Goal: Task Accomplishment & Management: Manage account settings

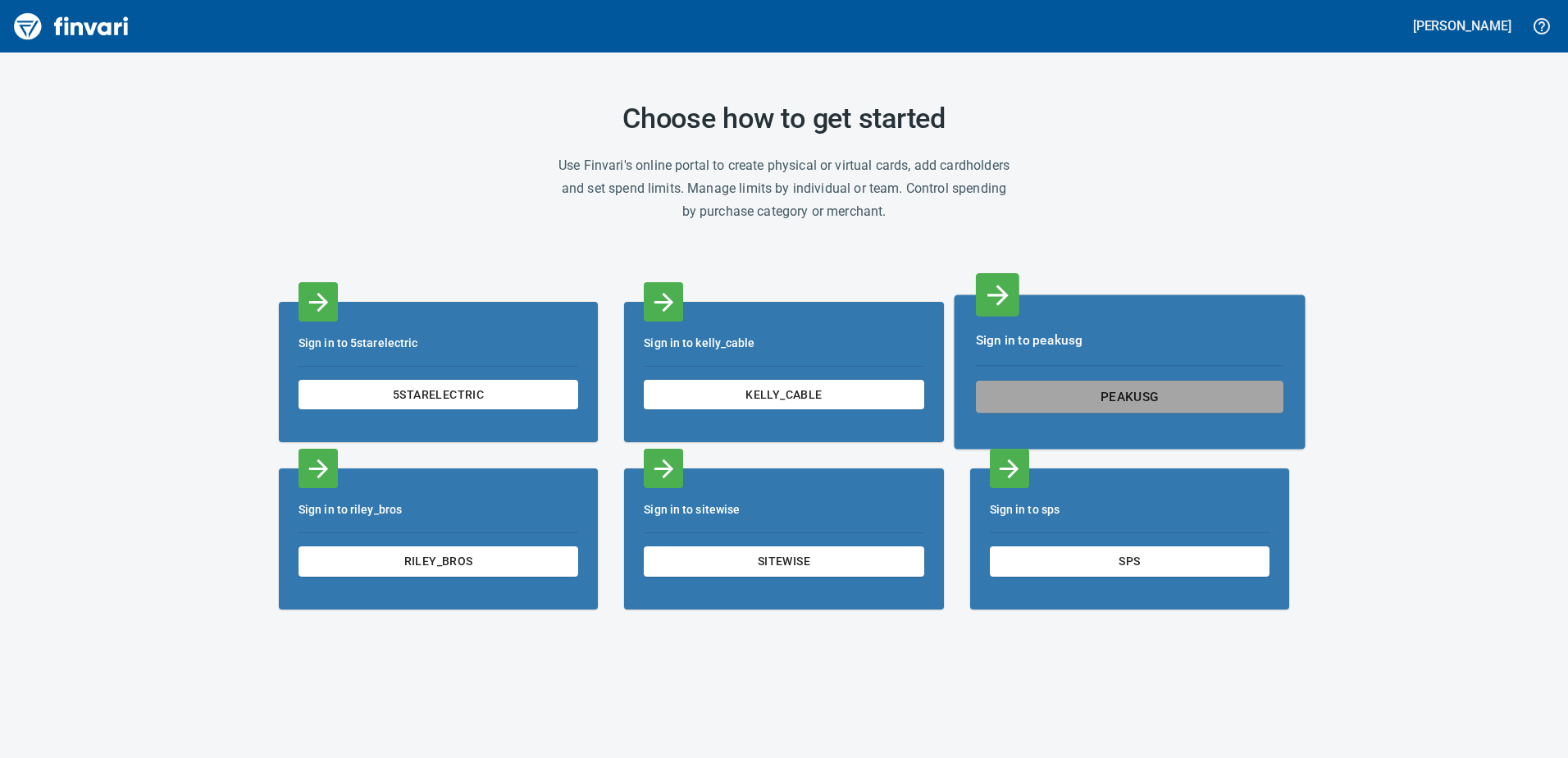
click at [1075, 380] on button "peakusg" at bounding box center [1130, 396] width 308 height 33
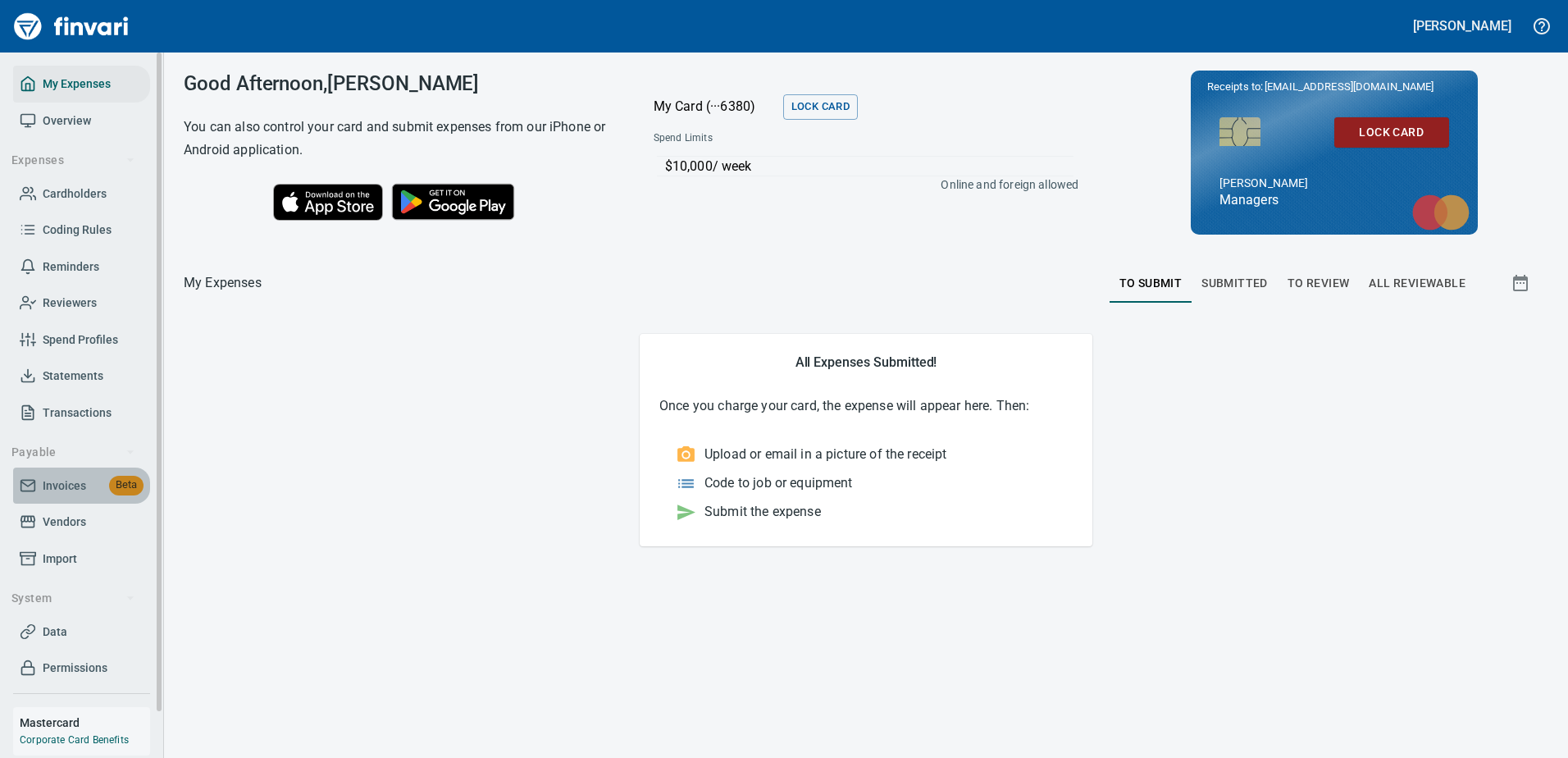
click at [74, 502] on link "Invoices Beta" at bounding box center [81, 486] width 137 height 37
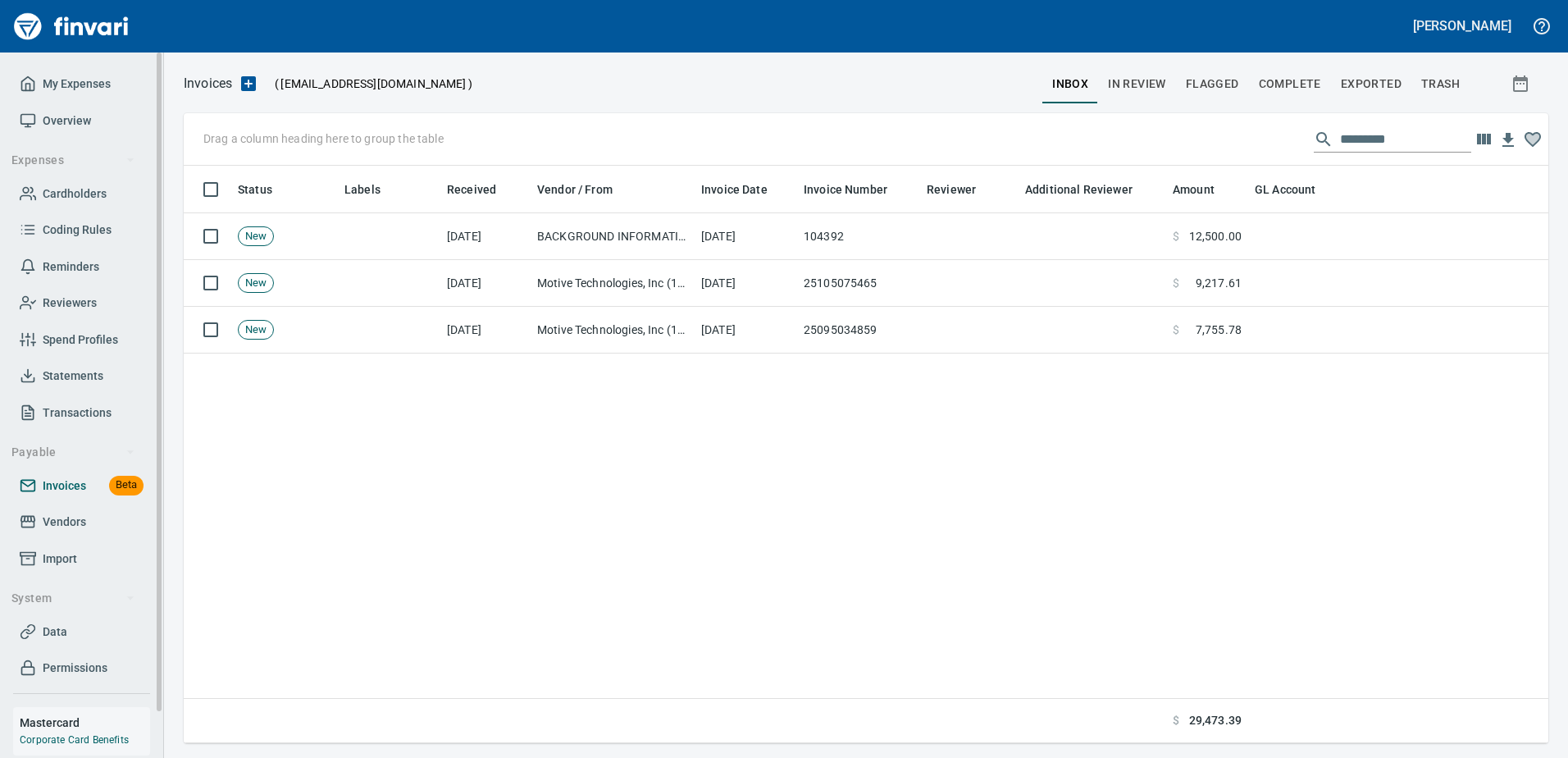
scroll to position [565, 1352]
click at [1150, 92] on span "In Review" at bounding box center [1136, 84] width 58 height 21
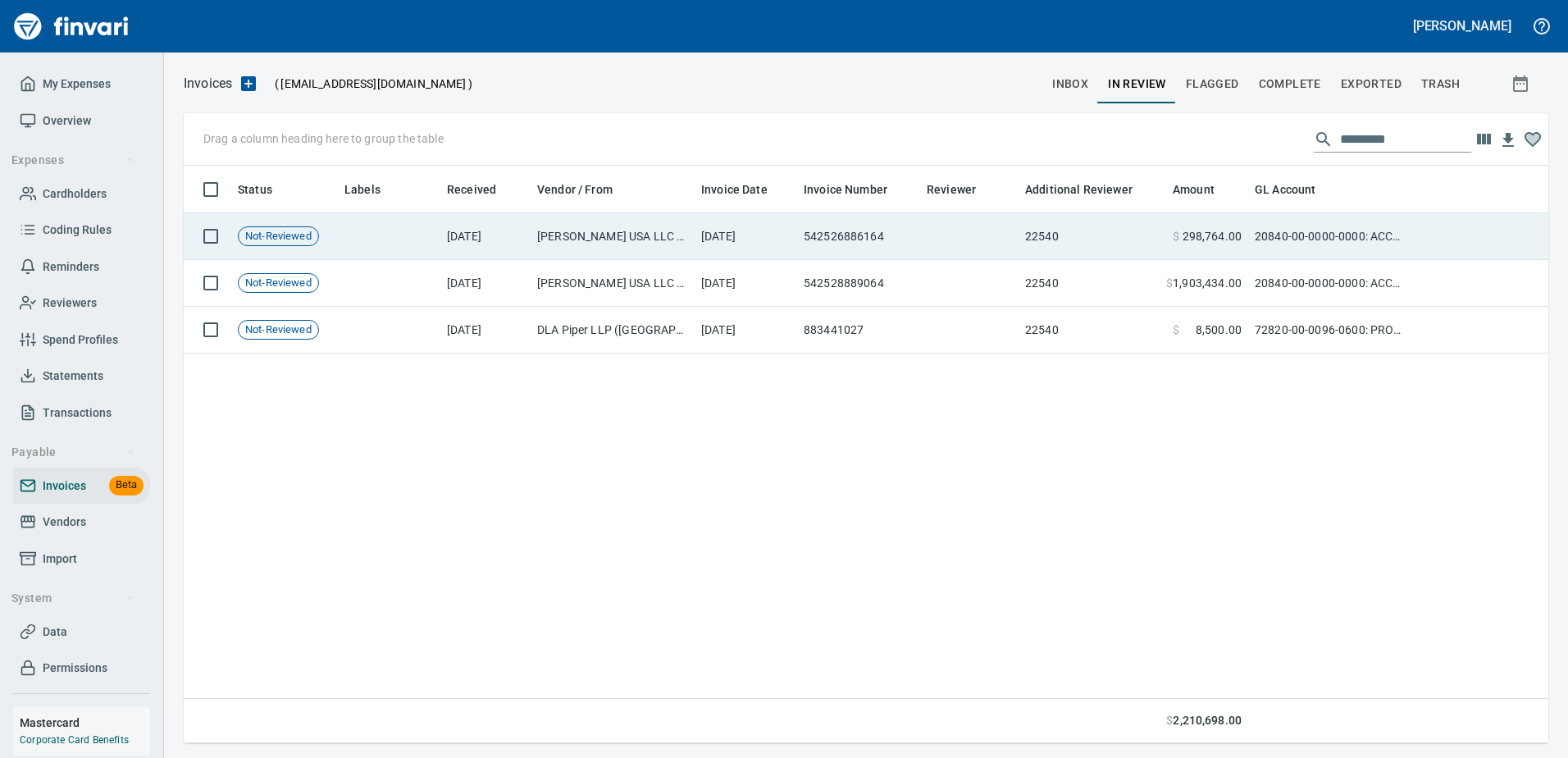
click at [754, 235] on td "[DATE]" at bounding box center [746, 237] width 103 height 47
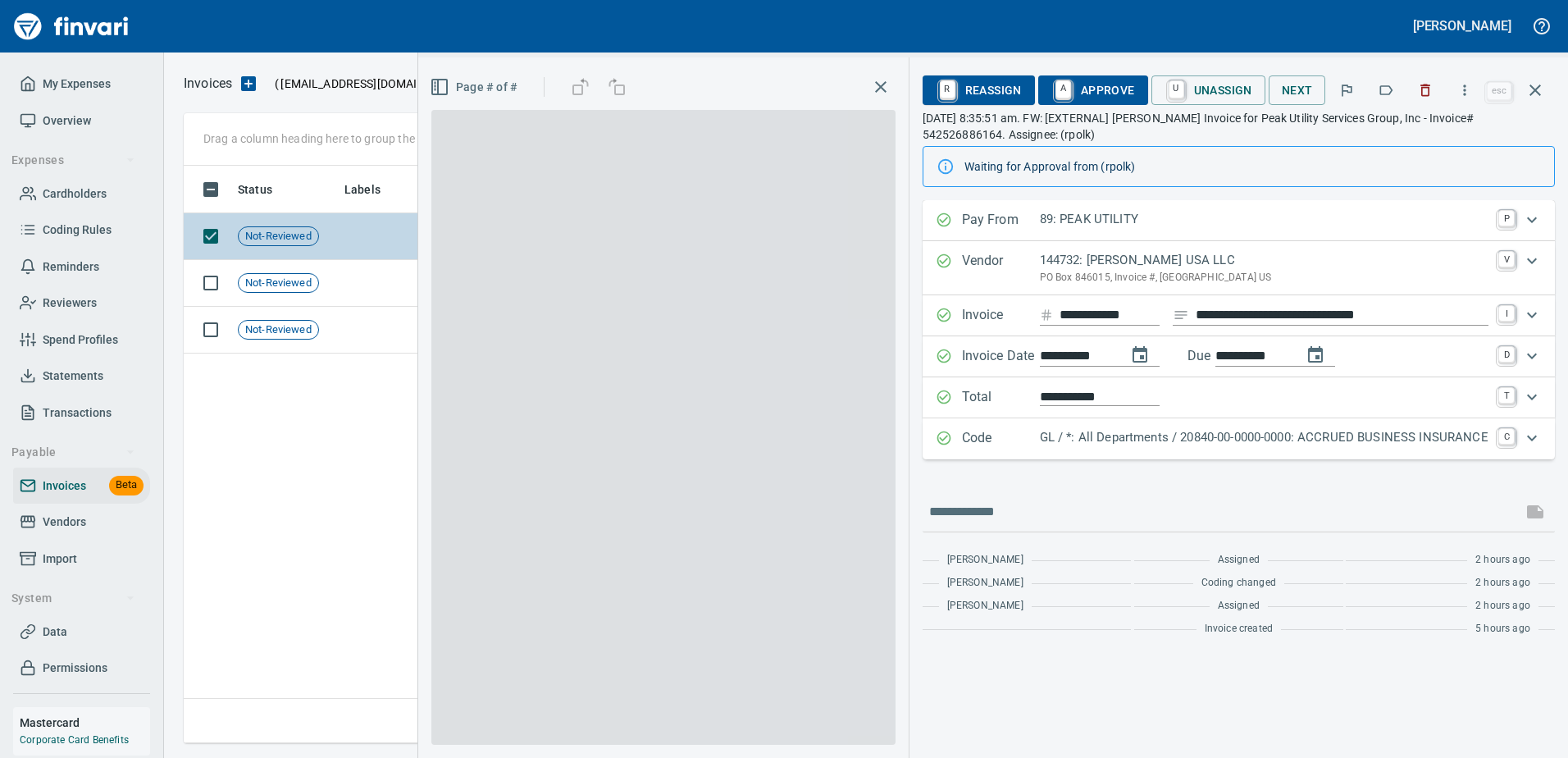
scroll to position [565, 1352]
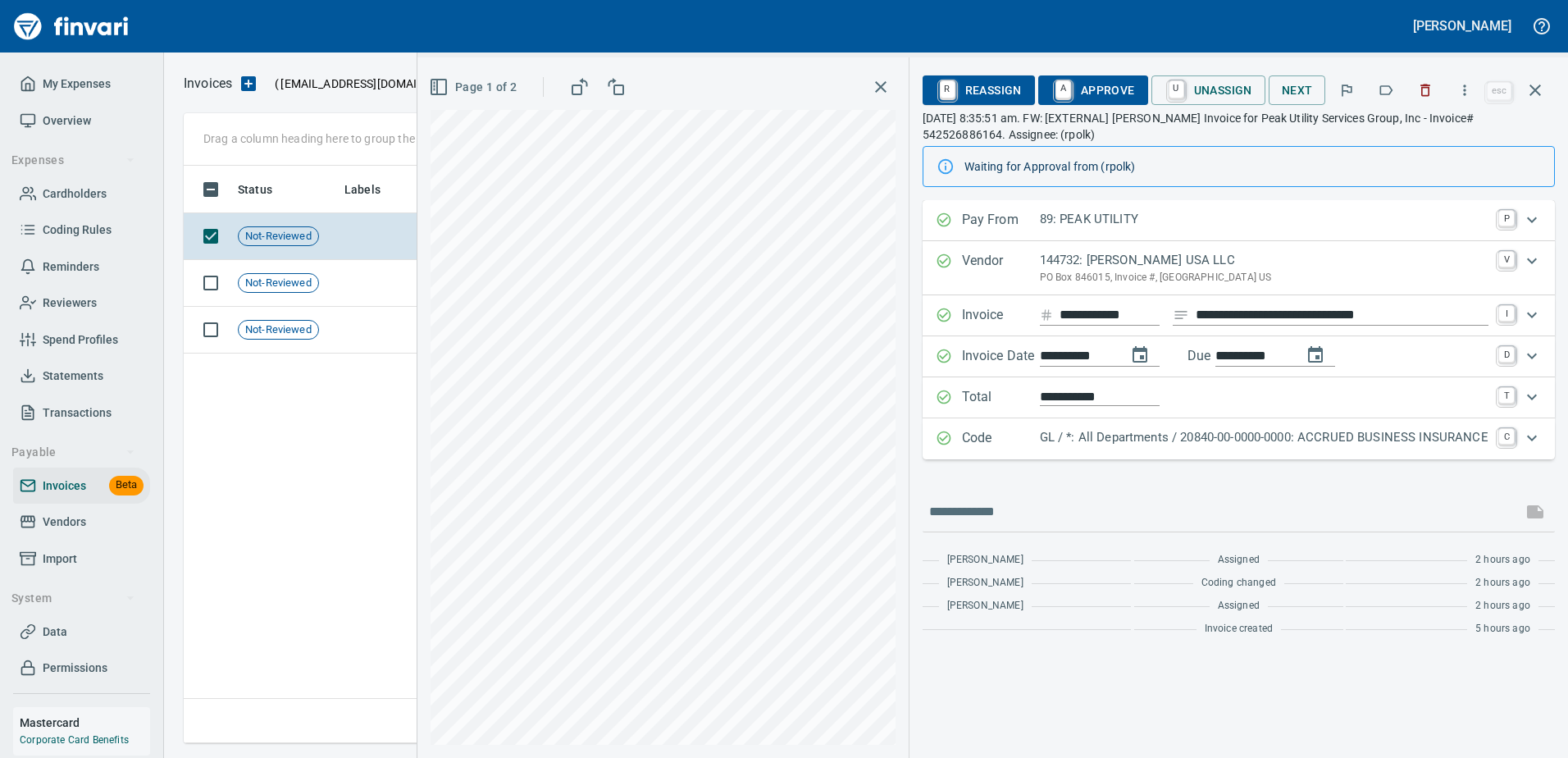
click at [985, 90] on span "R Reassign" at bounding box center [979, 90] width 86 height 28
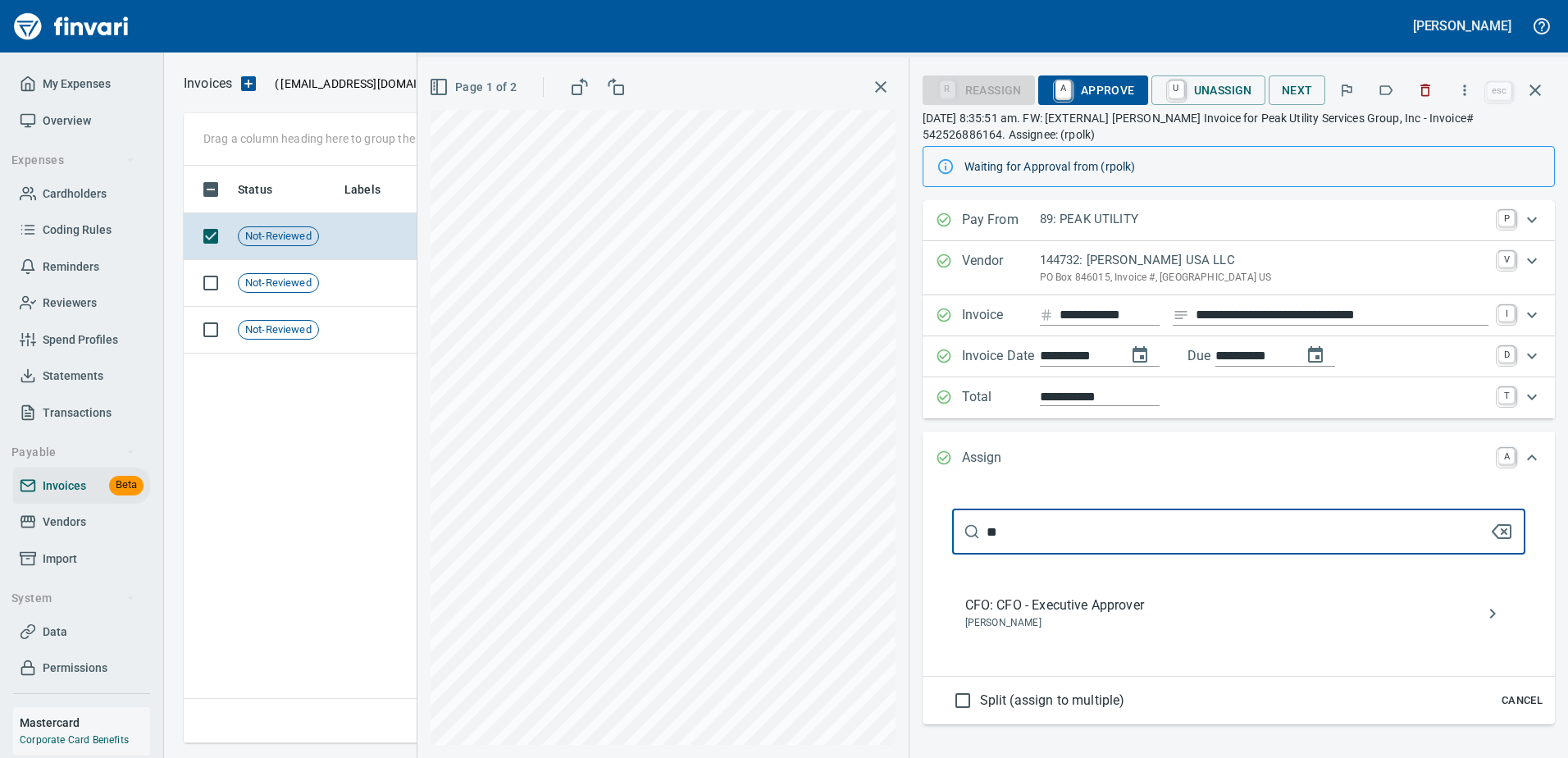
type input "**"
click at [1103, 618] on span "[PERSON_NAME]" at bounding box center [1225, 624] width 521 height 17
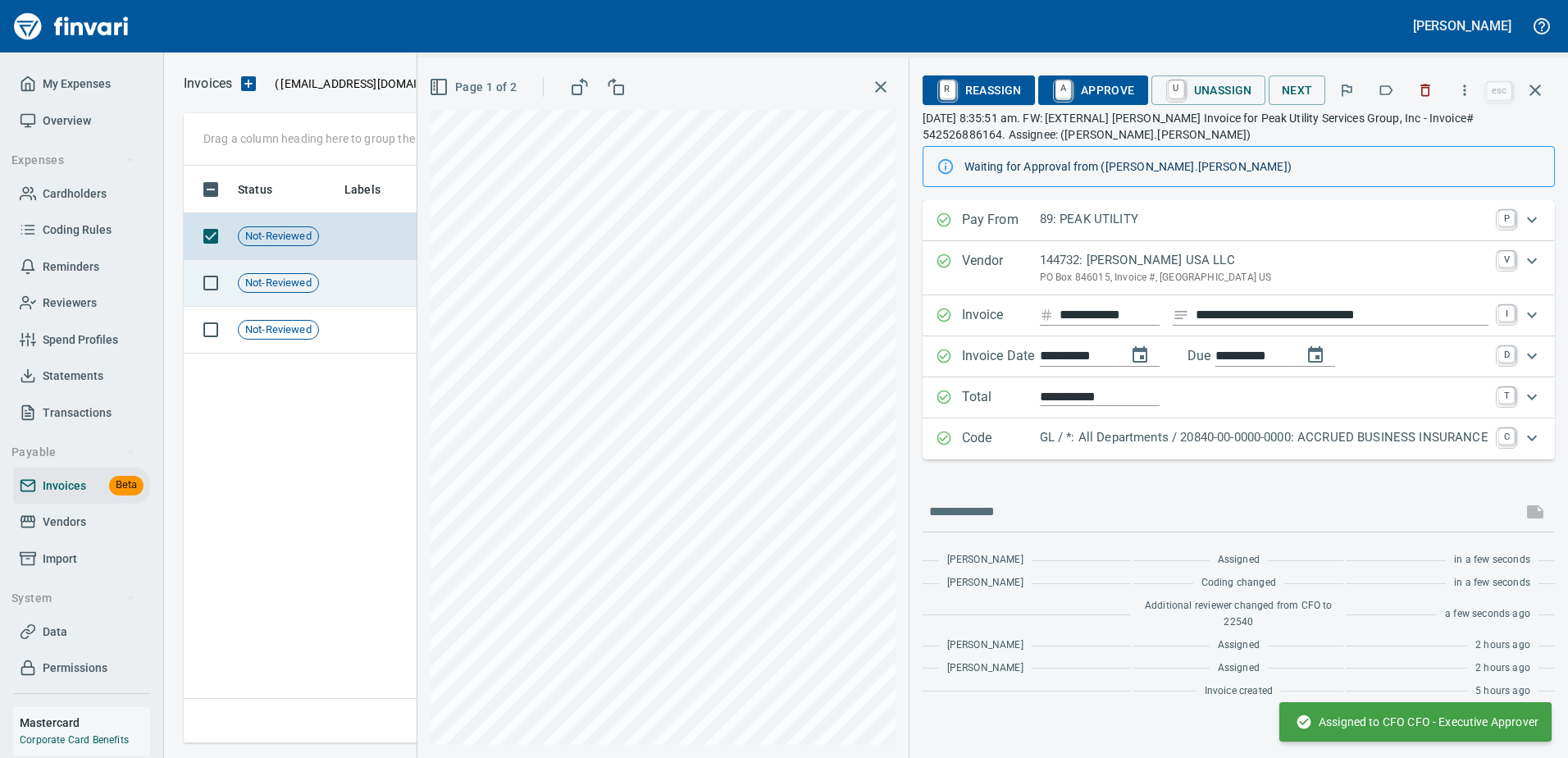
click at [355, 286] on td at bounding box center [389, 283] width 103 height 47
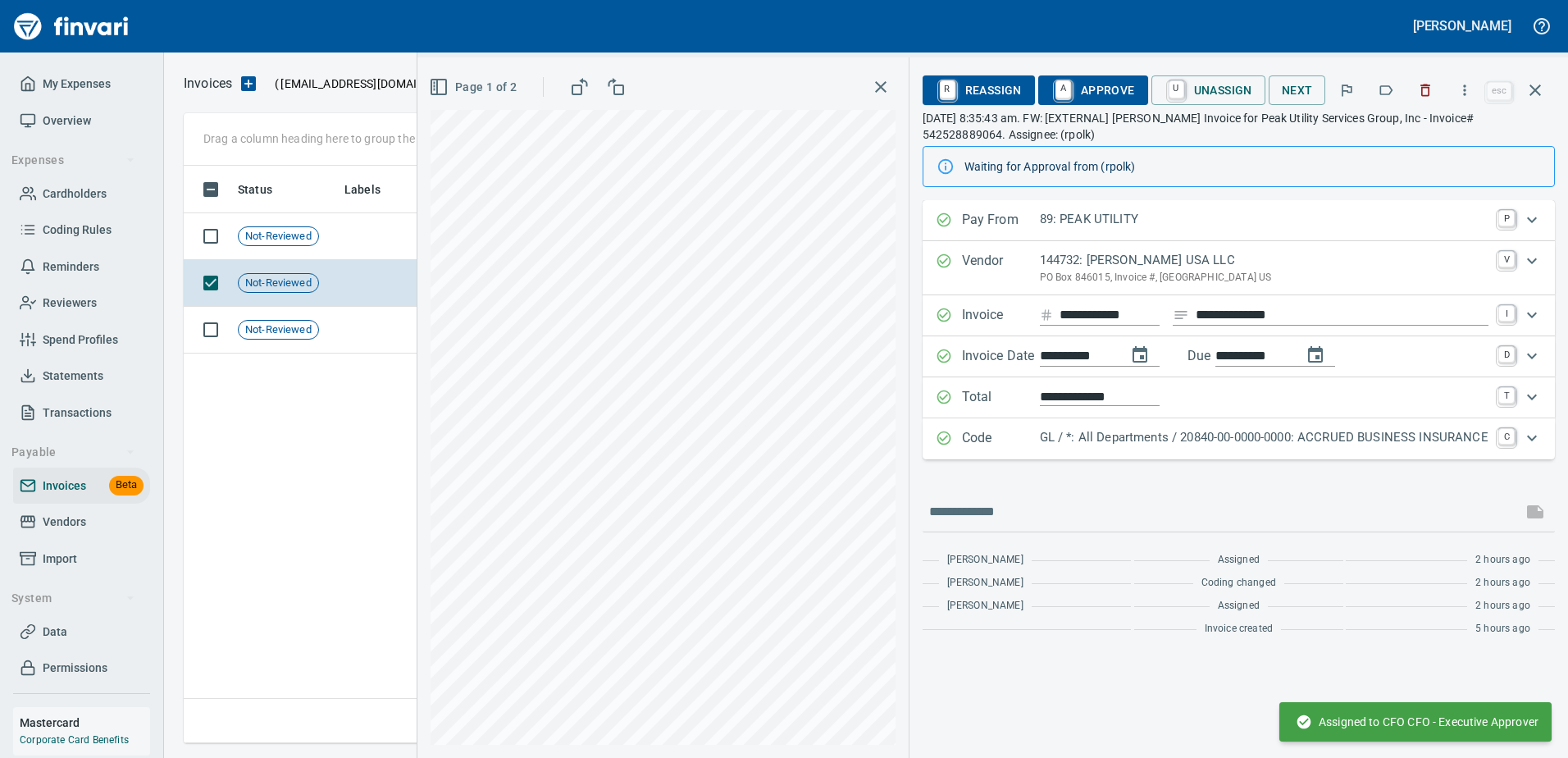
click at [998, 95] on span "R Reassign" at bounding box center [979, 90] width 86 height 28
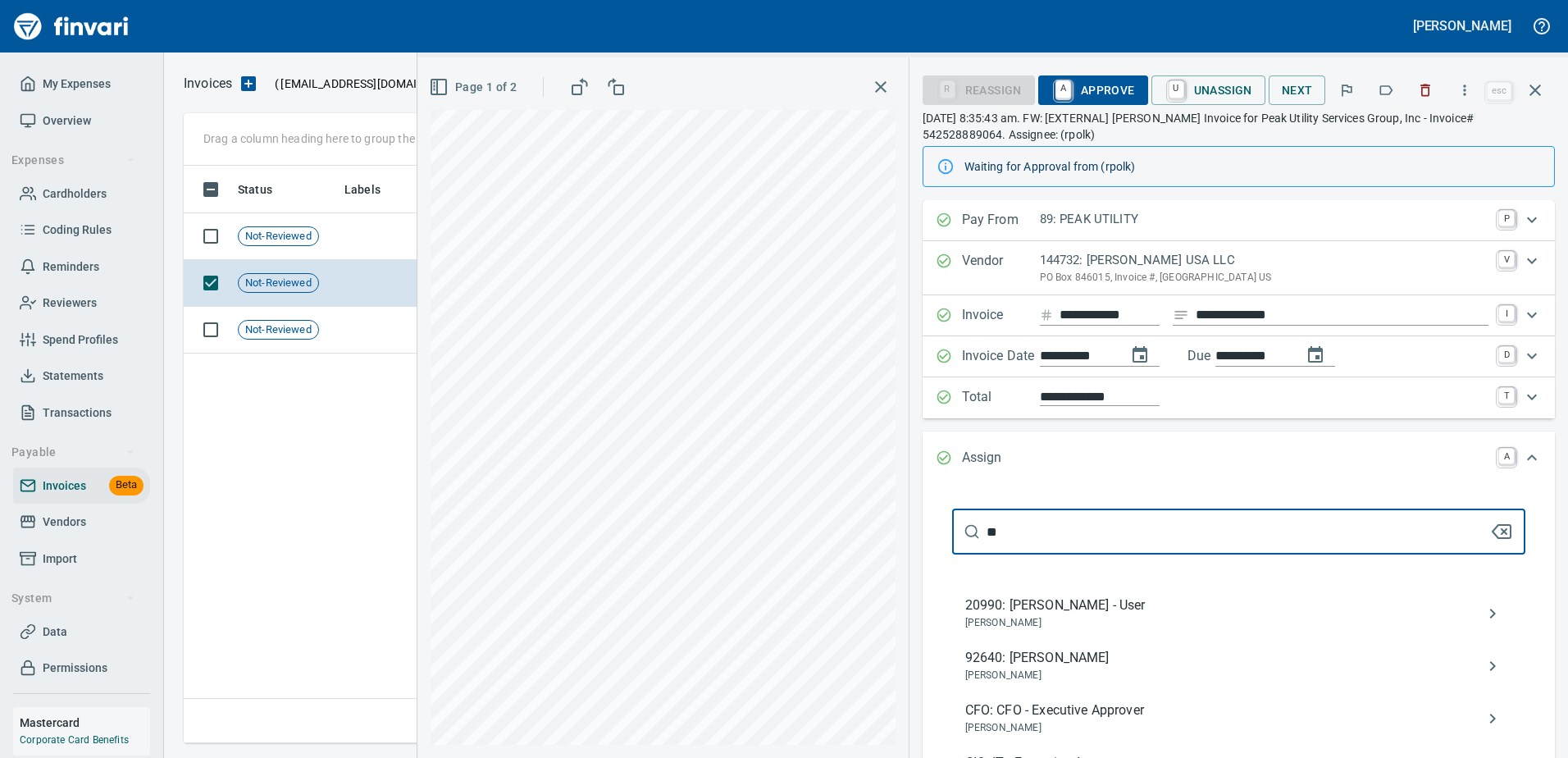
scroll to position [565, 1352]
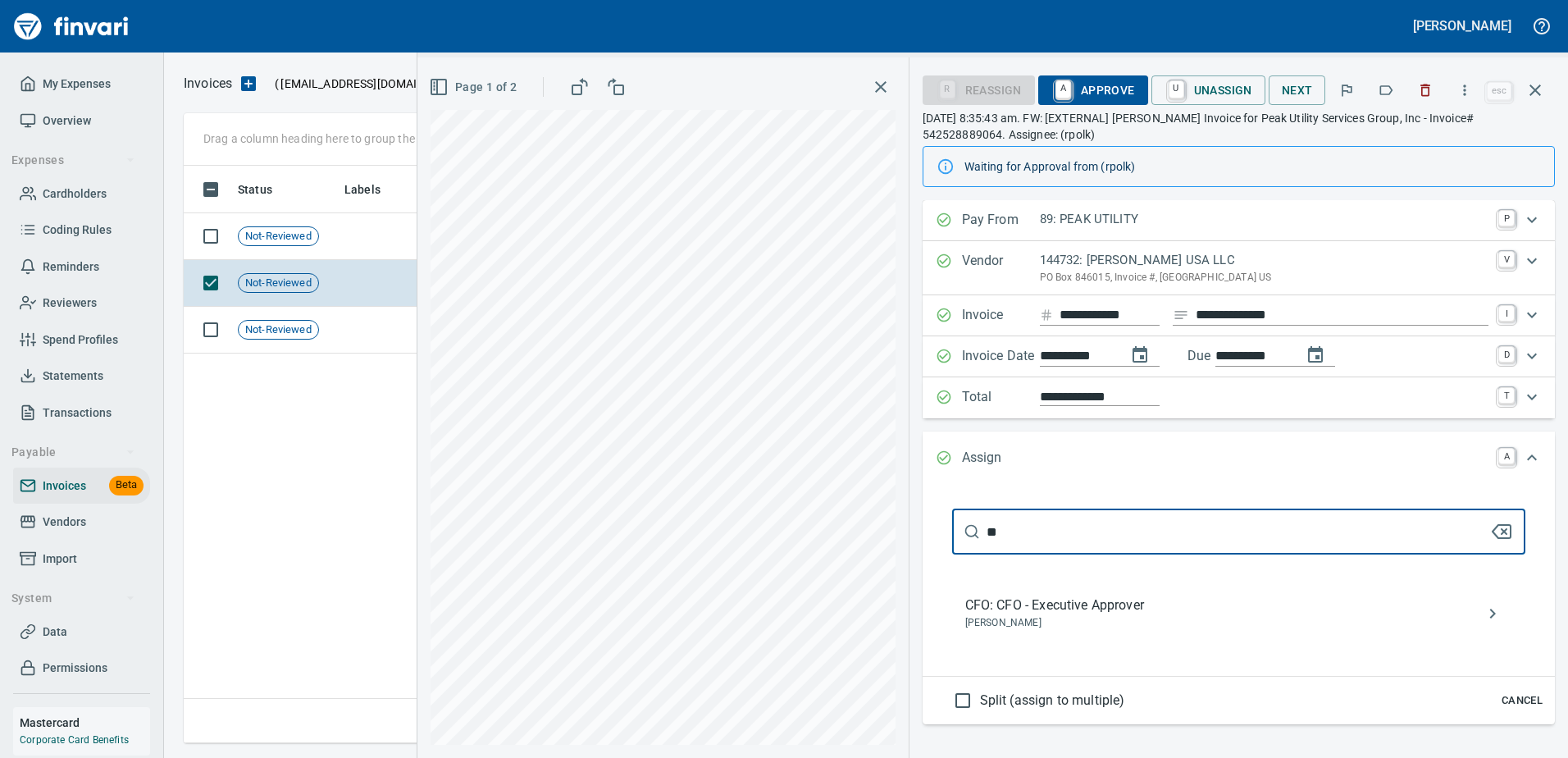
type input "**"
click at [1068, 619] on span "[PERSON_NAME]" at bounding box center [1225, 624] width 521 height 17
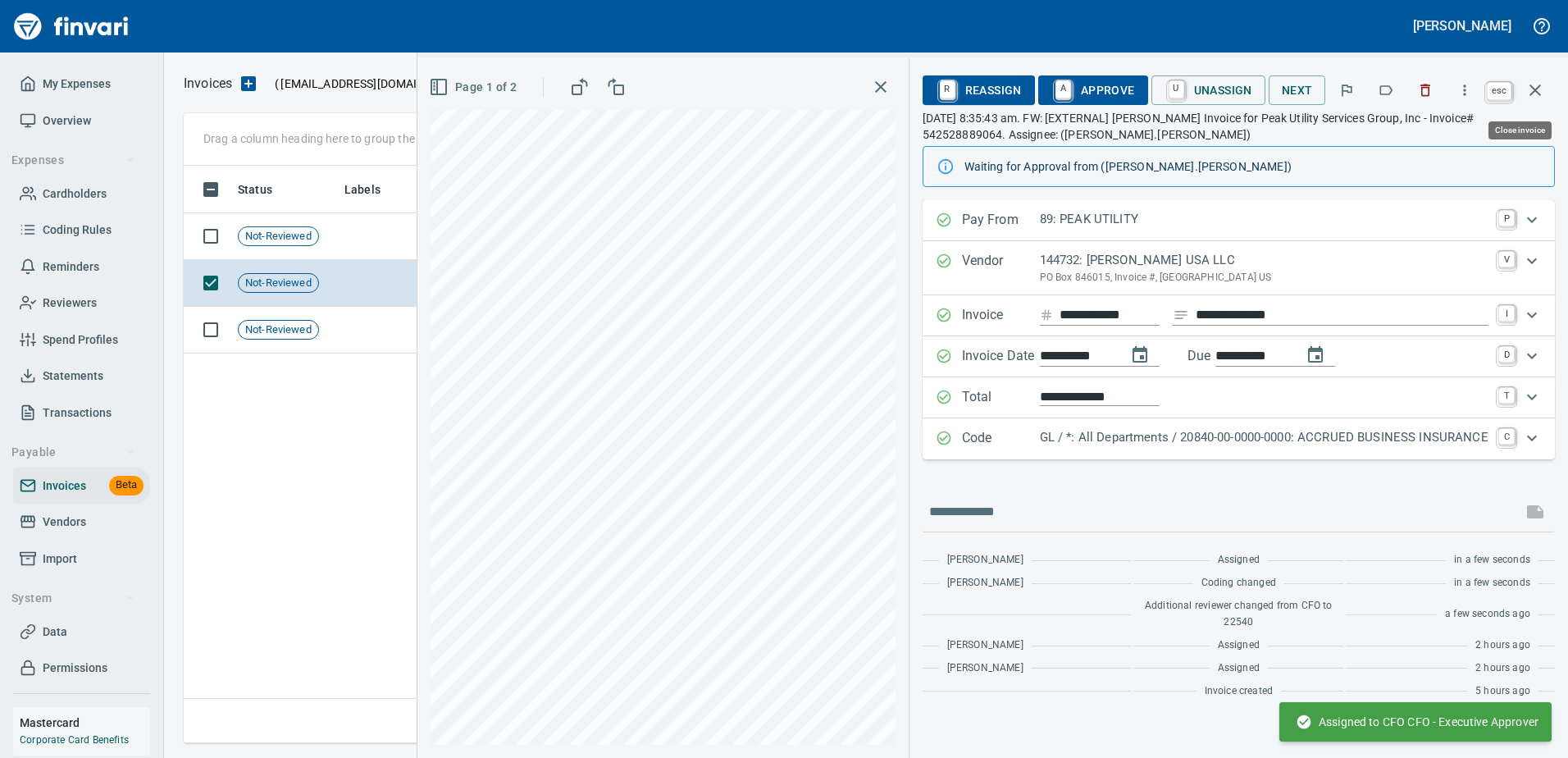
click at [1535, 96] on icon "button" at bounding box center [1534, 90] width 20 height 20
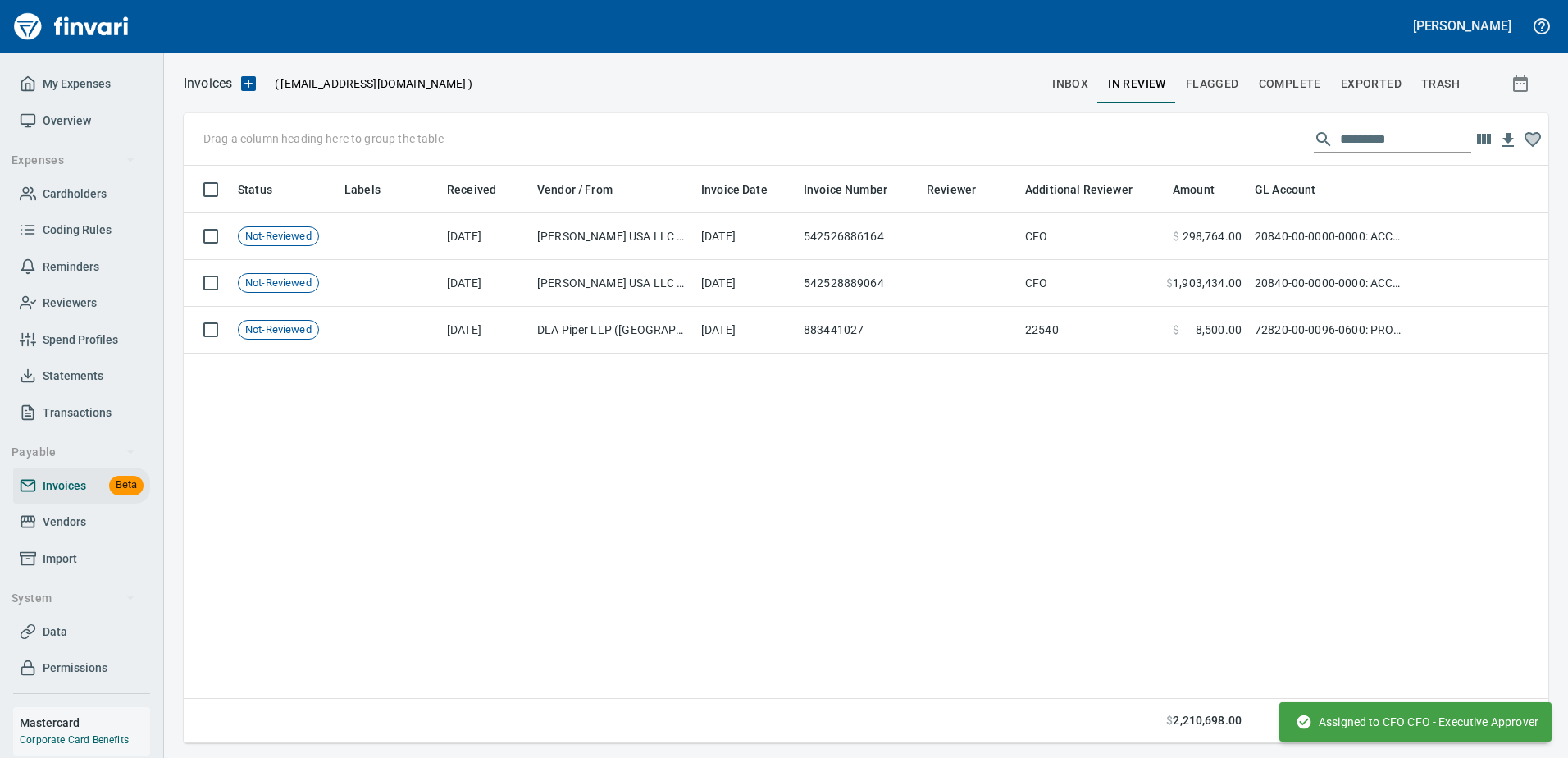
scroll to position [565, 1352]
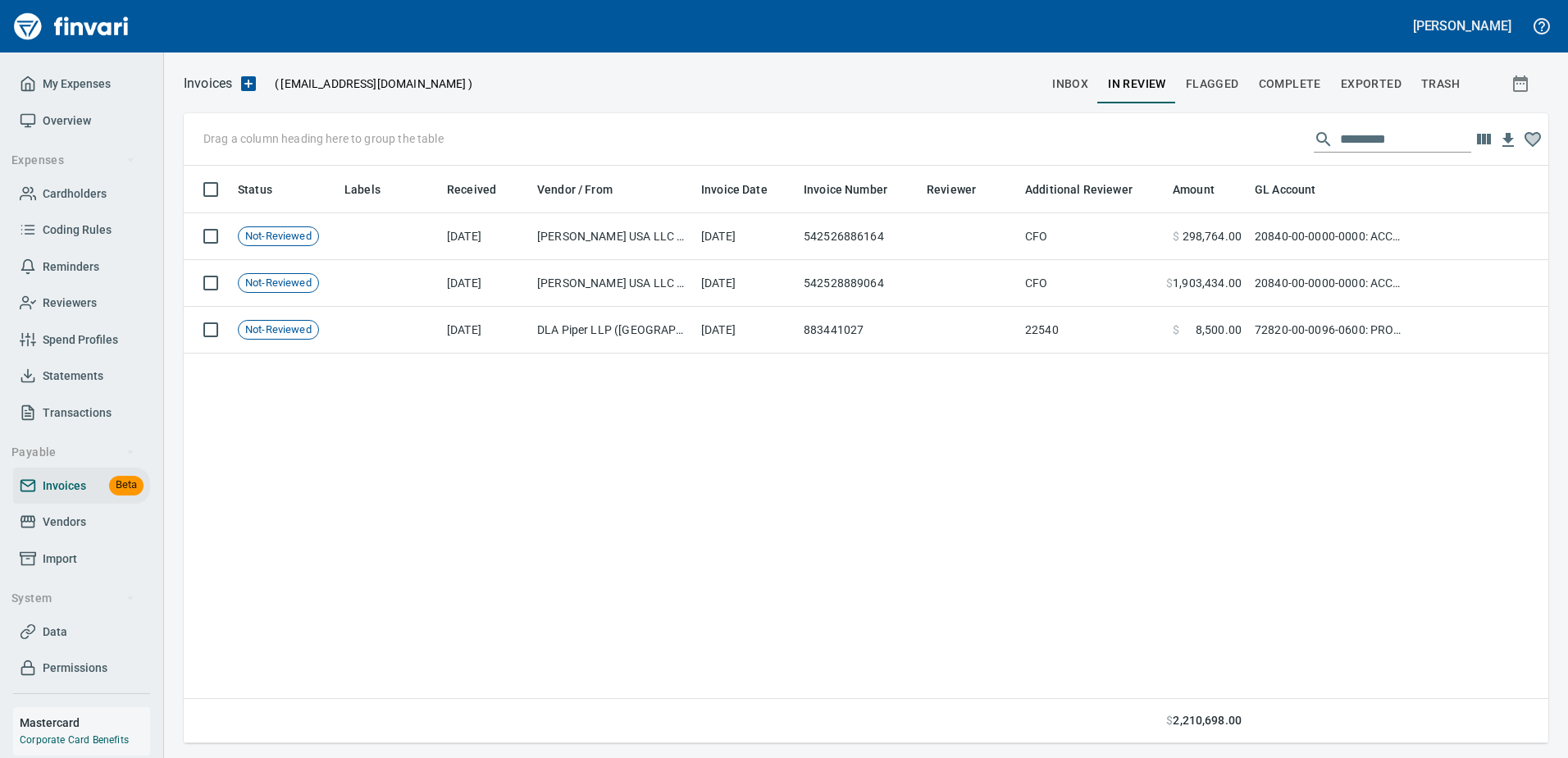
click at [1284, 77] on span "Complete" at bounding box center [1289, 84] width 62 height 21
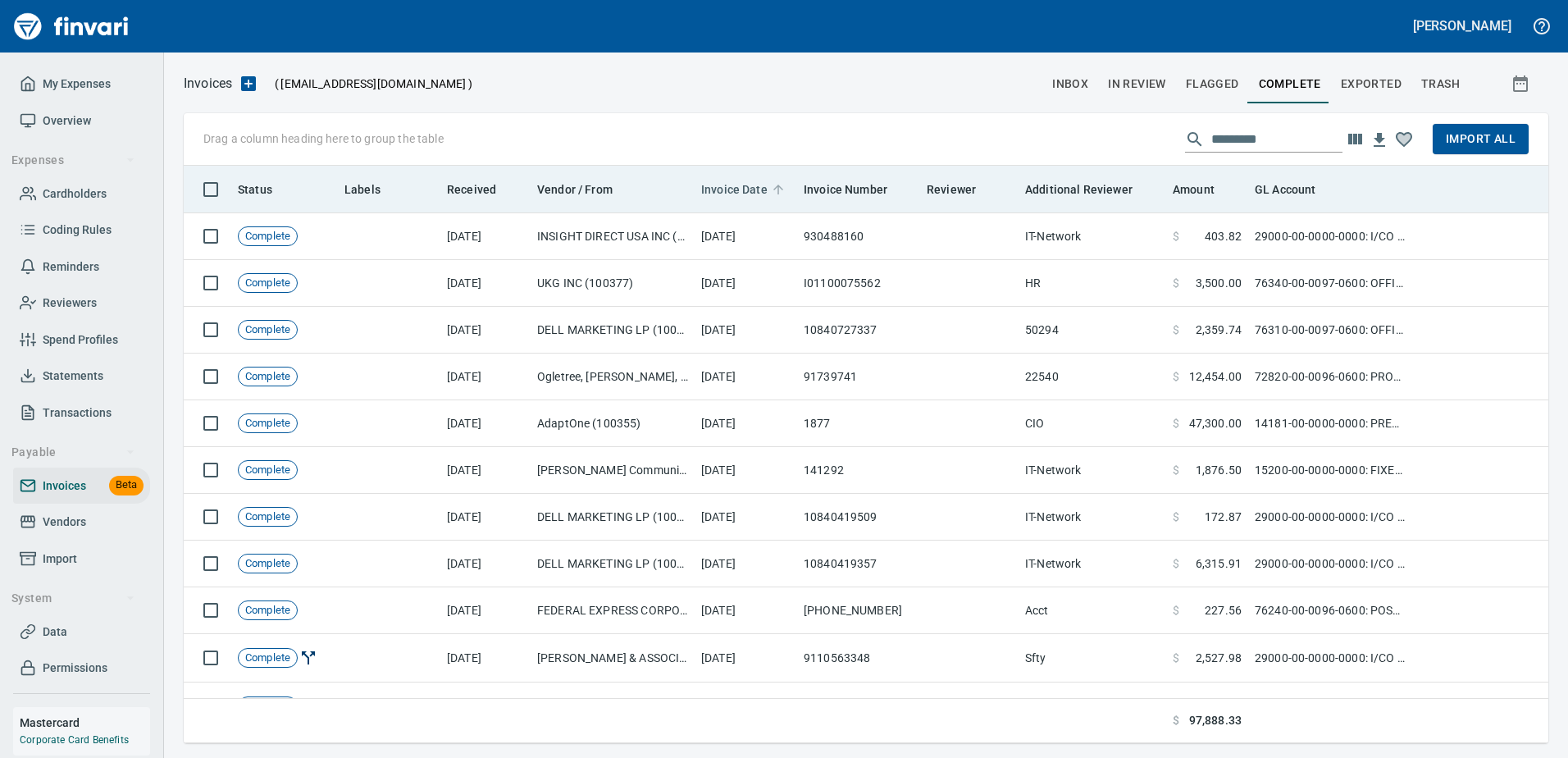
click at [754, 186] on span "Invoice Date" at bounding box center [734, 189] width 66 height 20
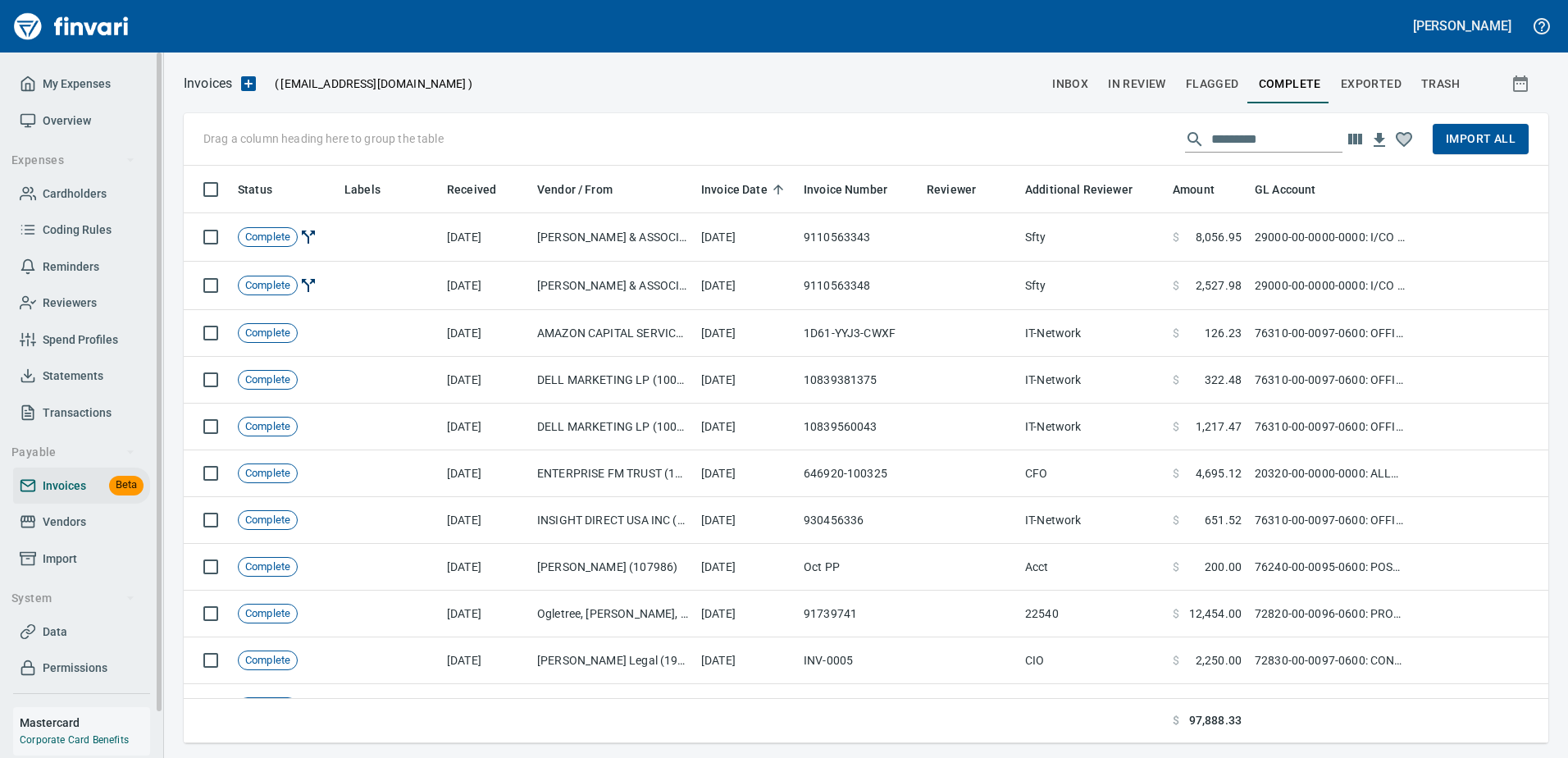
click at [45, 570] on link "Import" at bounding box center [81, 559] width 137 height 37
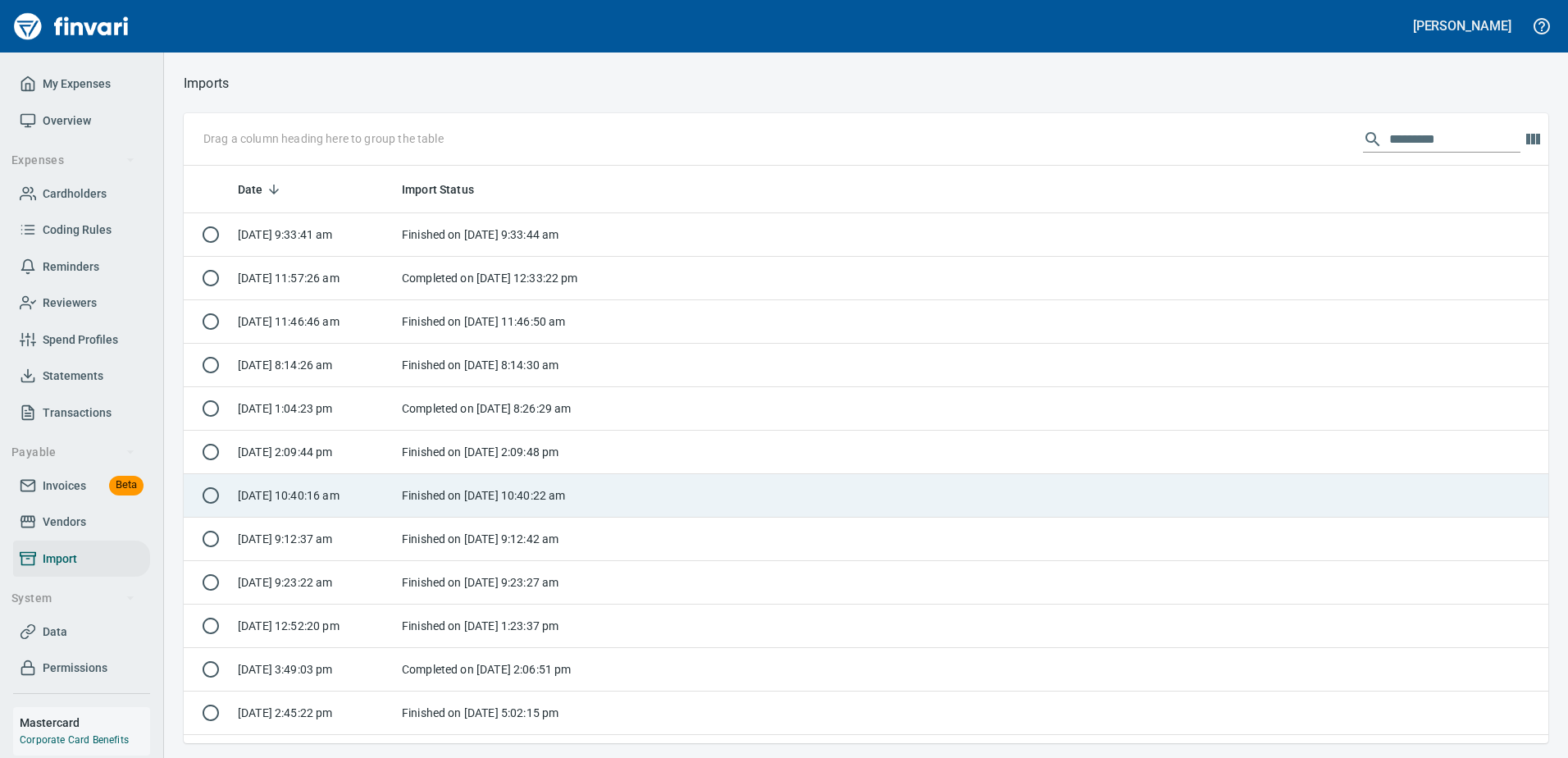
scroll to position [2, 2]
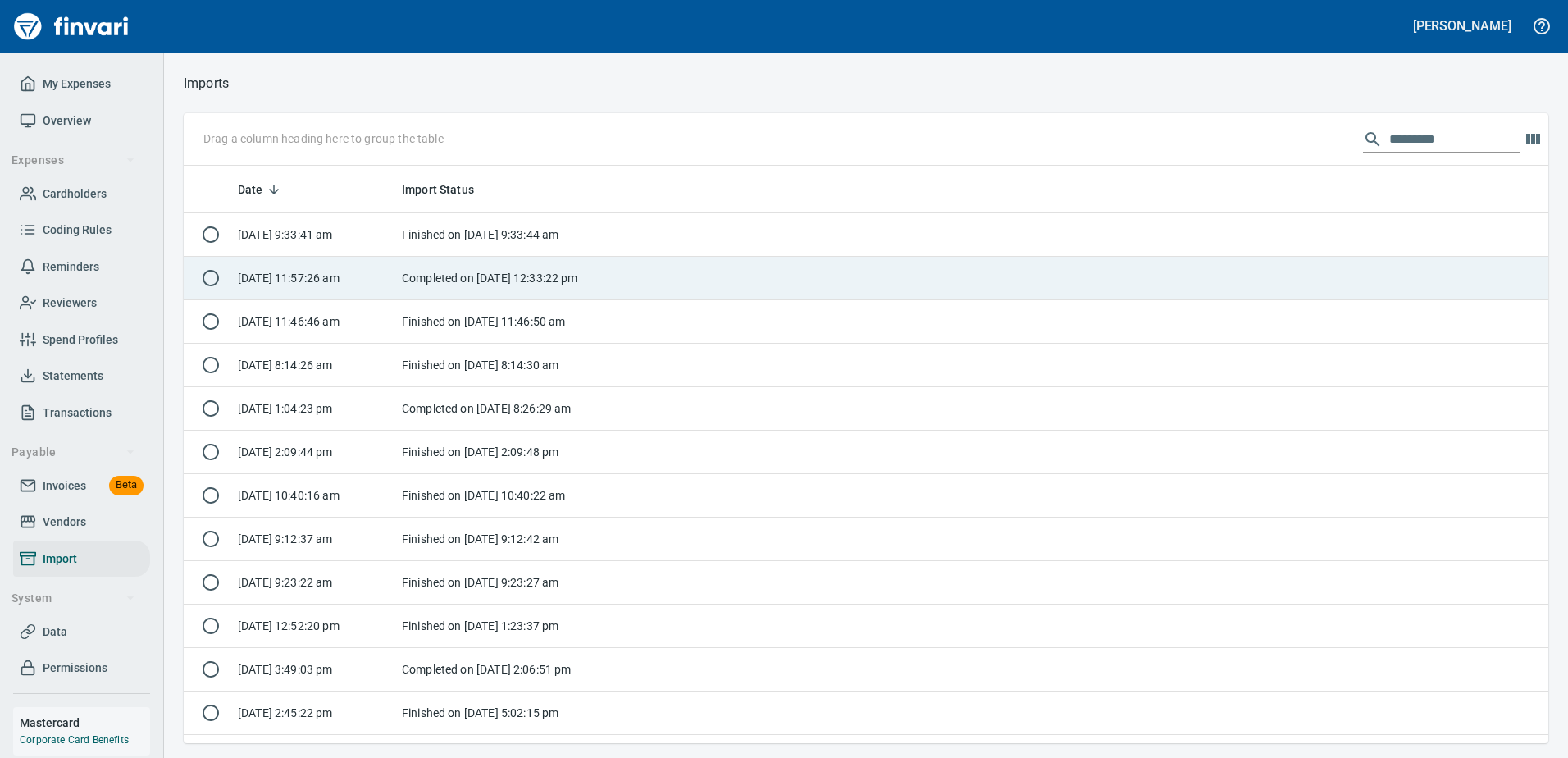
click at [364, 292] on td "[DATE] 11:57:26 am" at bounding box center [313, 278] width 164 height 44
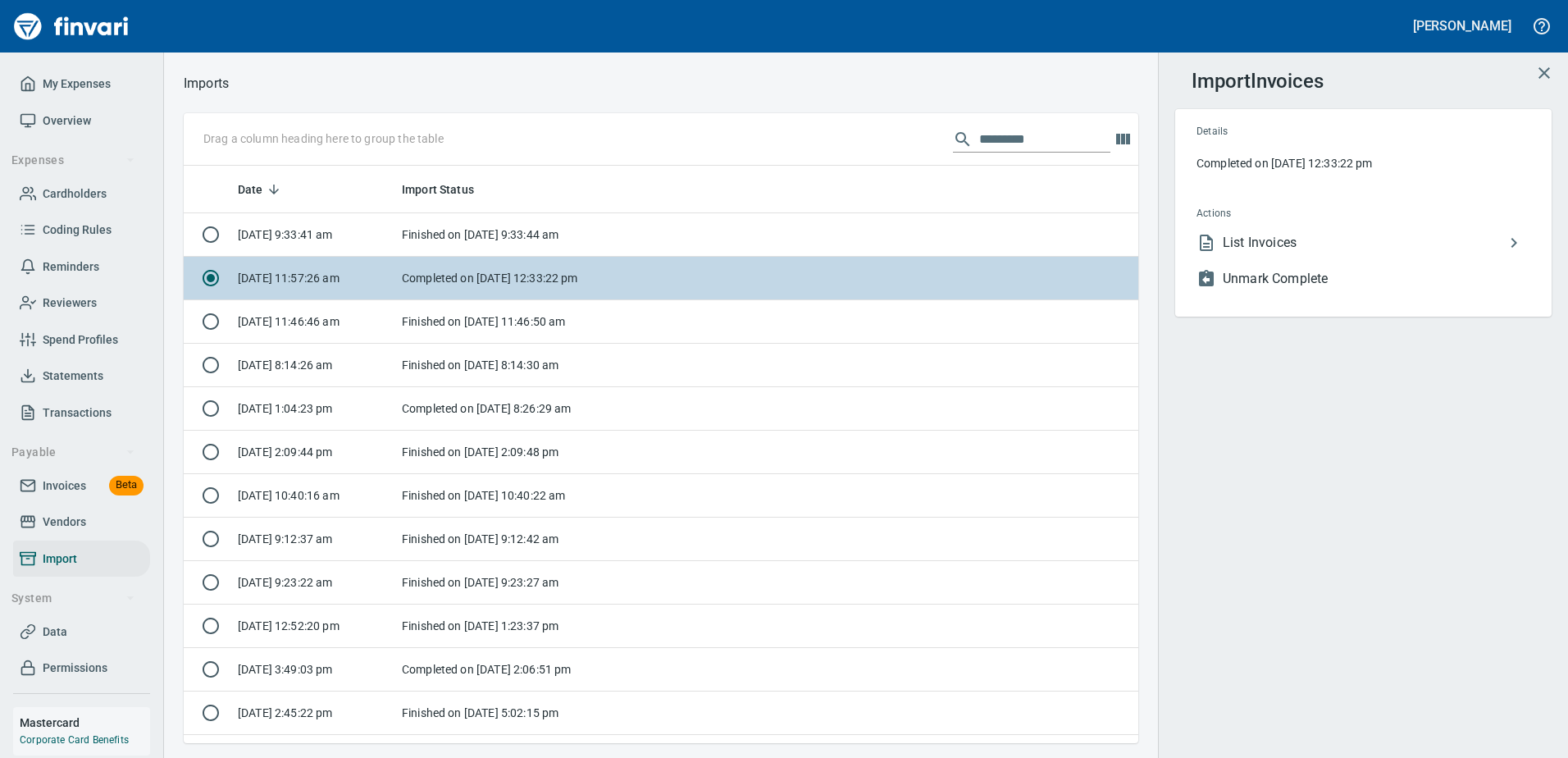
scroll to position [565, 942]
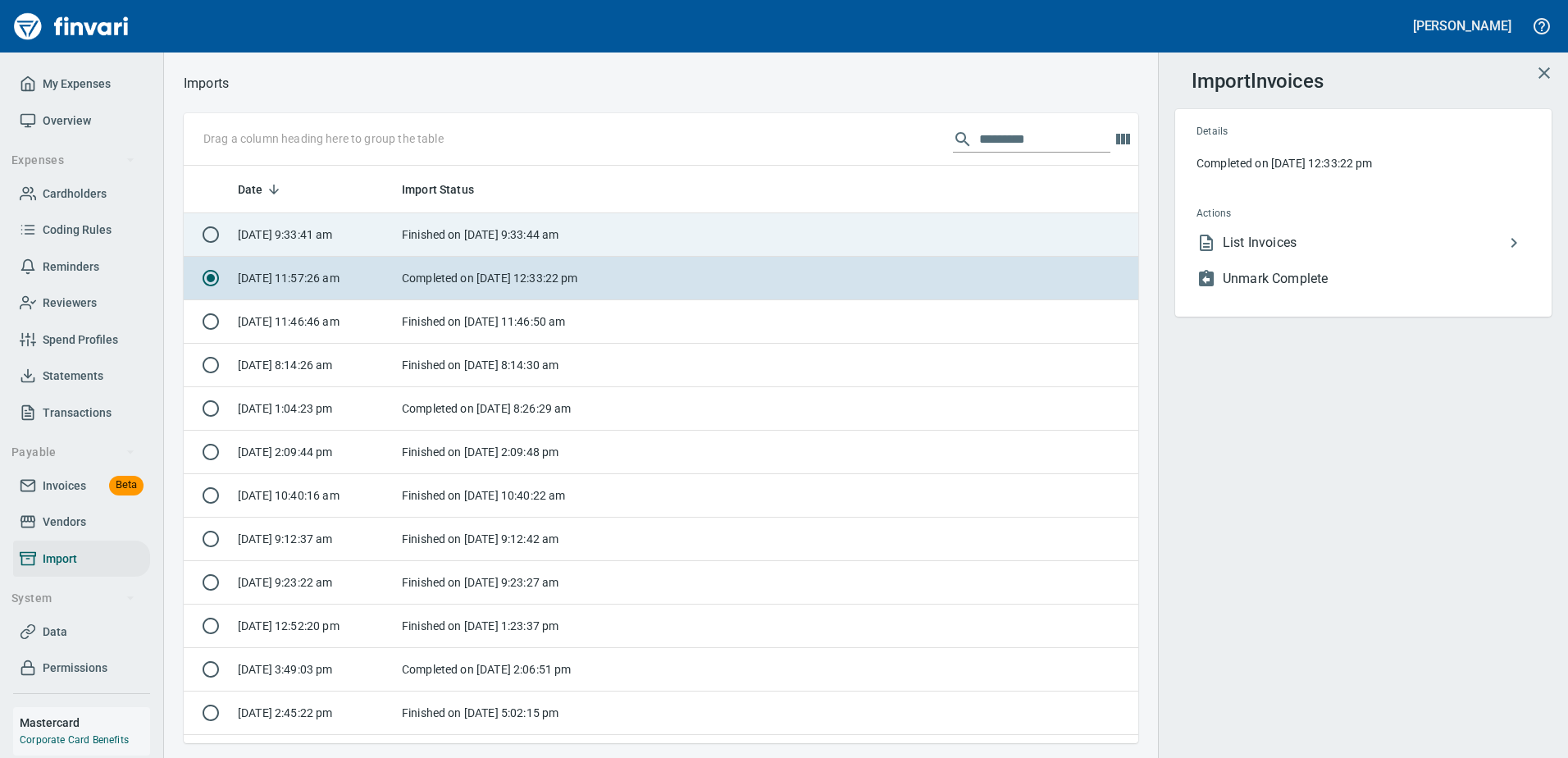
click at [364, 247] on td "[DATE] 9:33:41 am" at bounding box center [313, 235] width 164 height 44
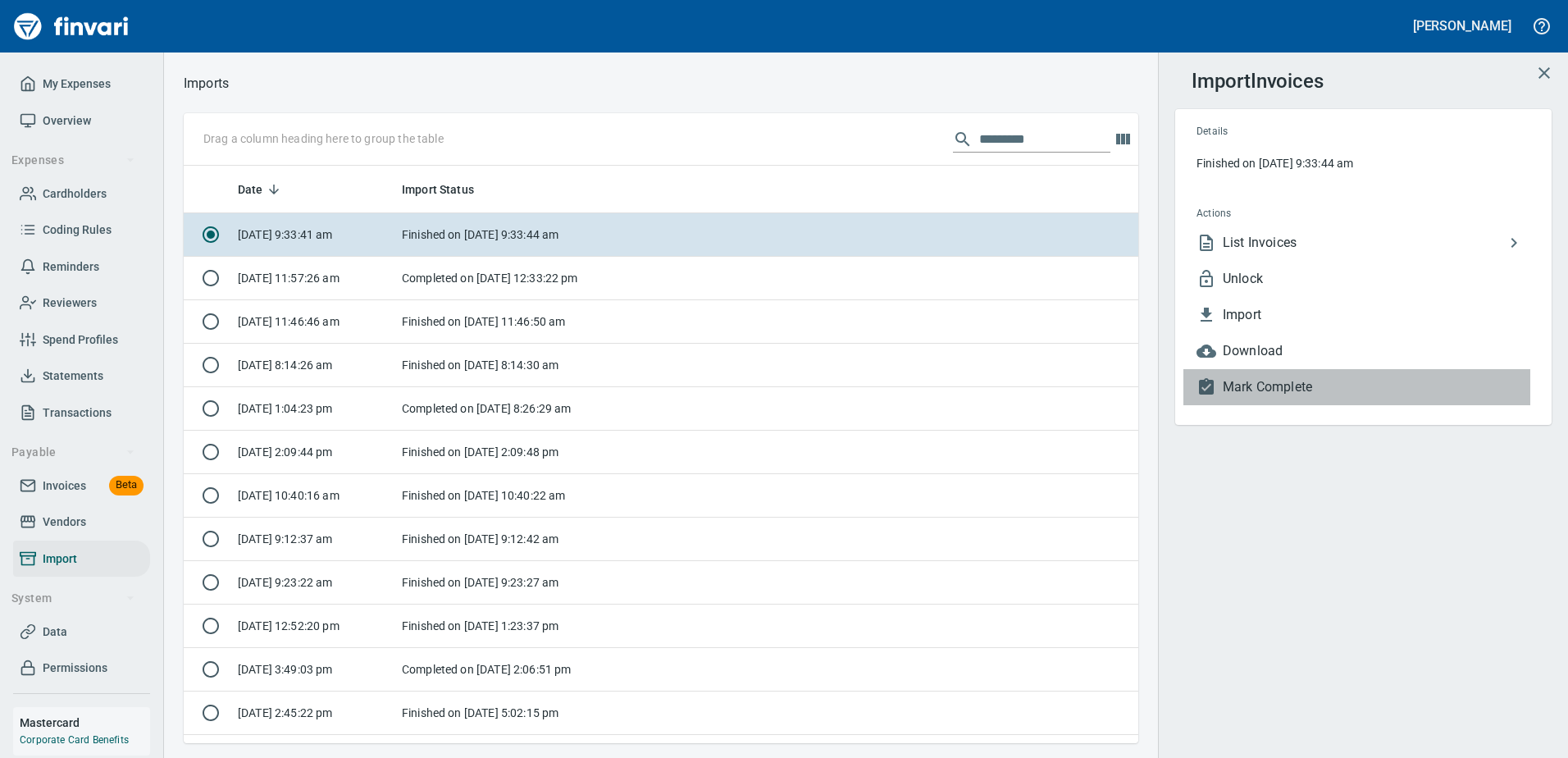
click at [1263, 389] on span "Mark Complete" at bounding box center [1376, 387] width 308 height 20
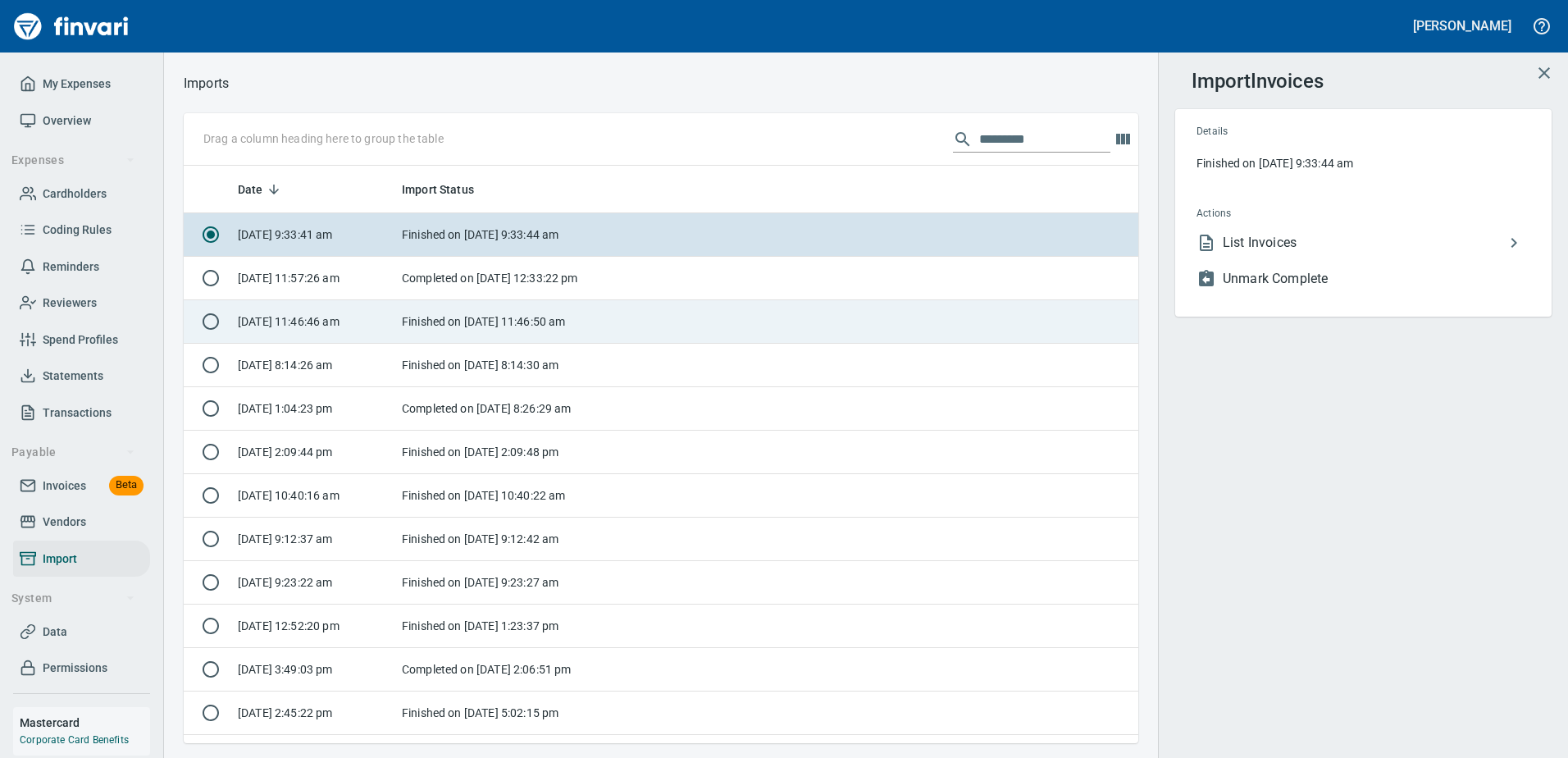
click at [487, 330] on td "Finished on [DATE] 11:46:50 am" at bounding box center [498, 322] width 205 height 44
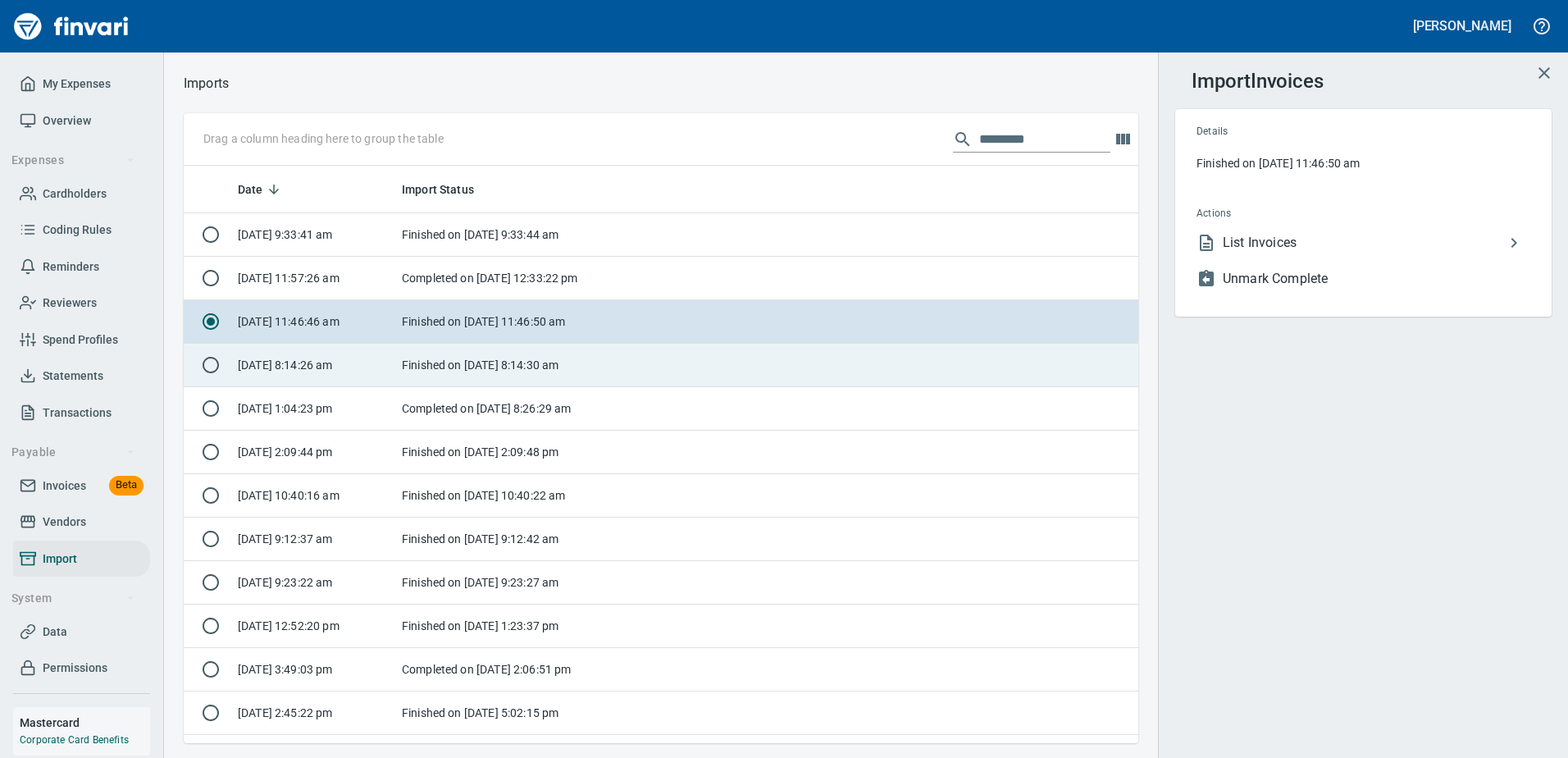
click at [479, 357] on td "Finished on [DATE] 8:14:30 am" at bounding box center [498, 365] width 205 height 44
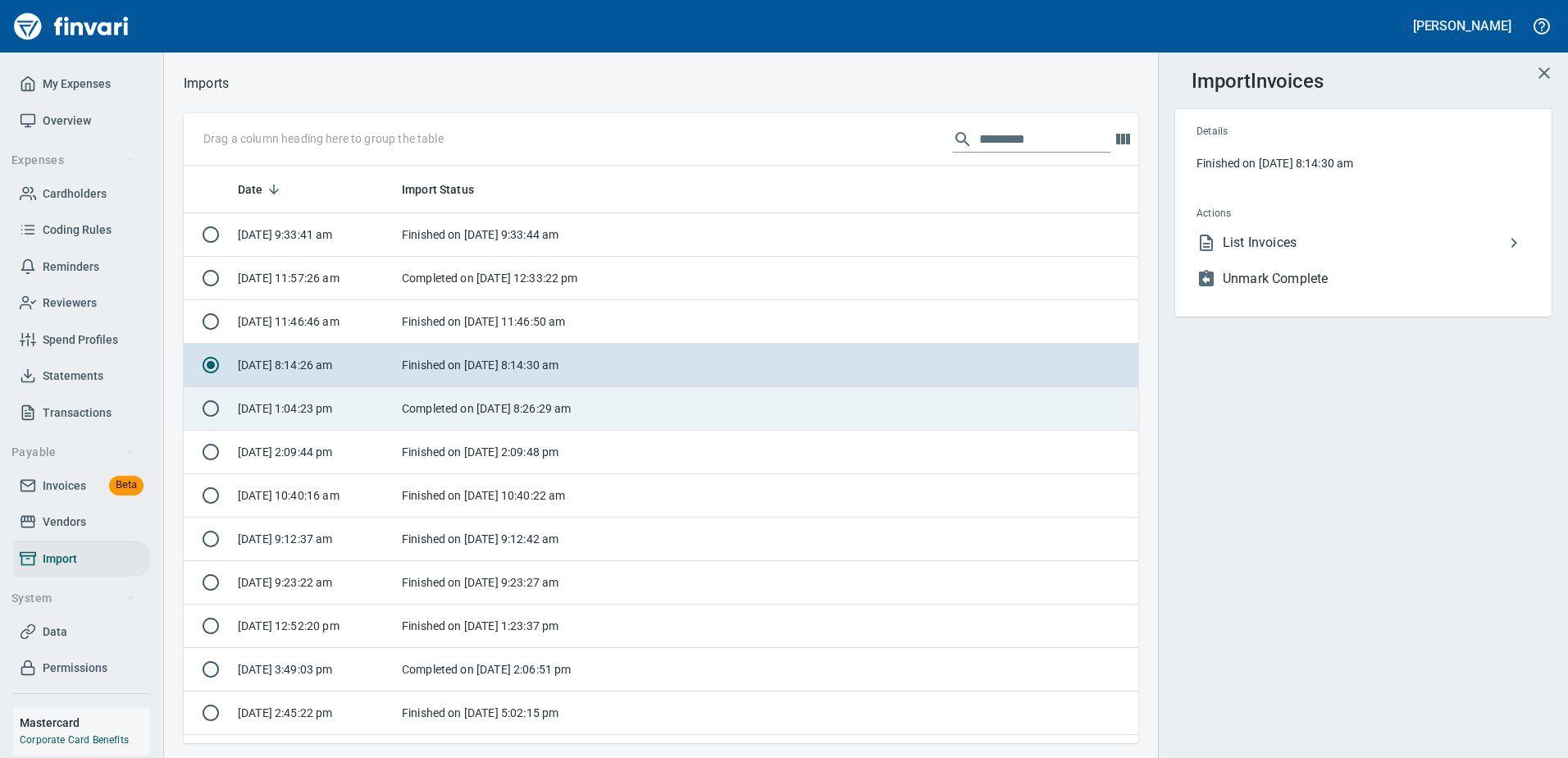
click at [475, 392] on td "Completed on [DATE] 8:26:29 am" at bounding box center [498, 408] width 205 height 44
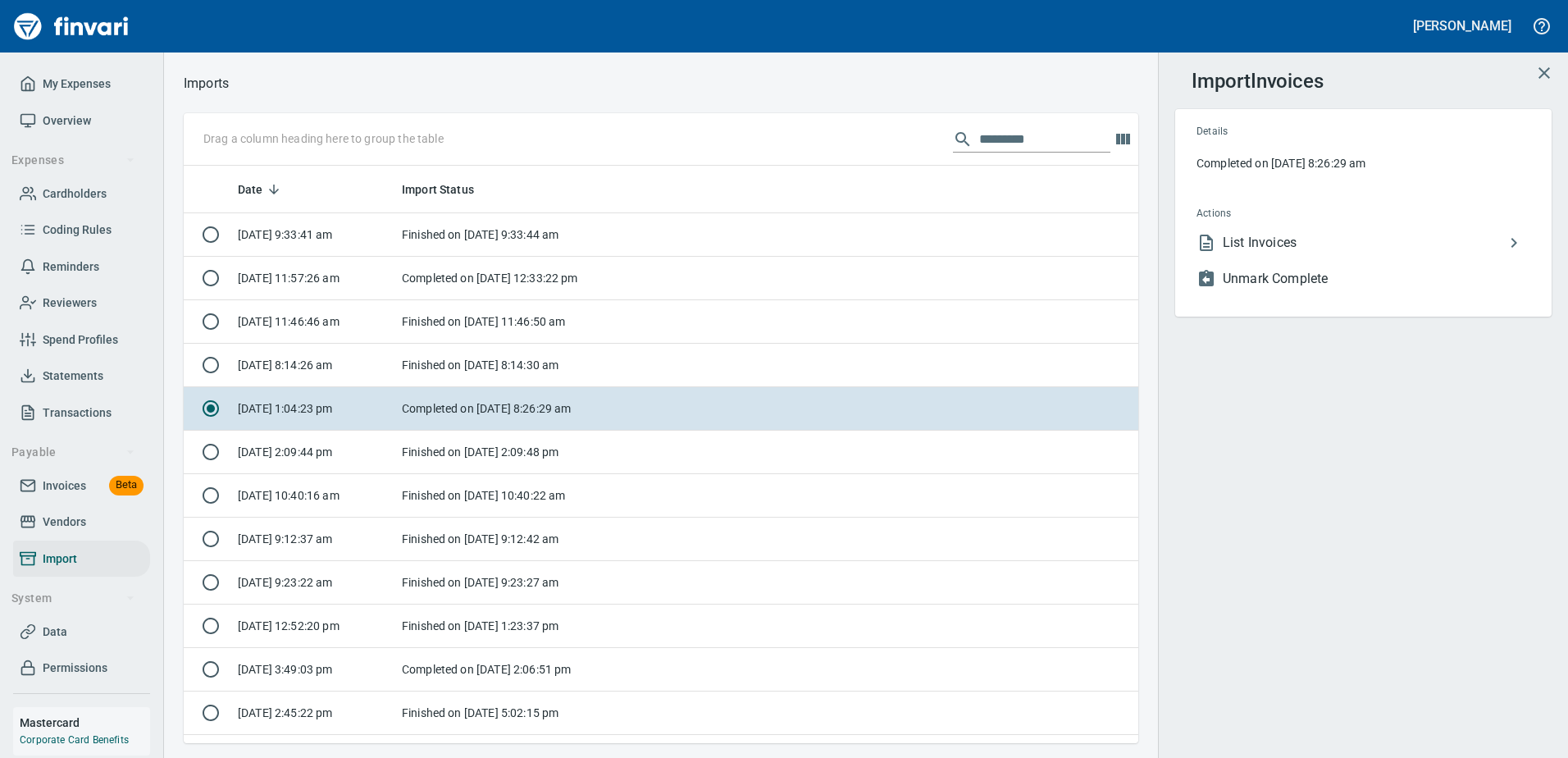
click at [1564, 73] on div "Import Invoices Details Completed on [DATE] 8:26:29 am Actions List Invoices Un…" at bounding box center [1363, 379] width 410 height 758
click at [90, 388] on link "Statements" at bounding box center [81, 376] width 137 height 37
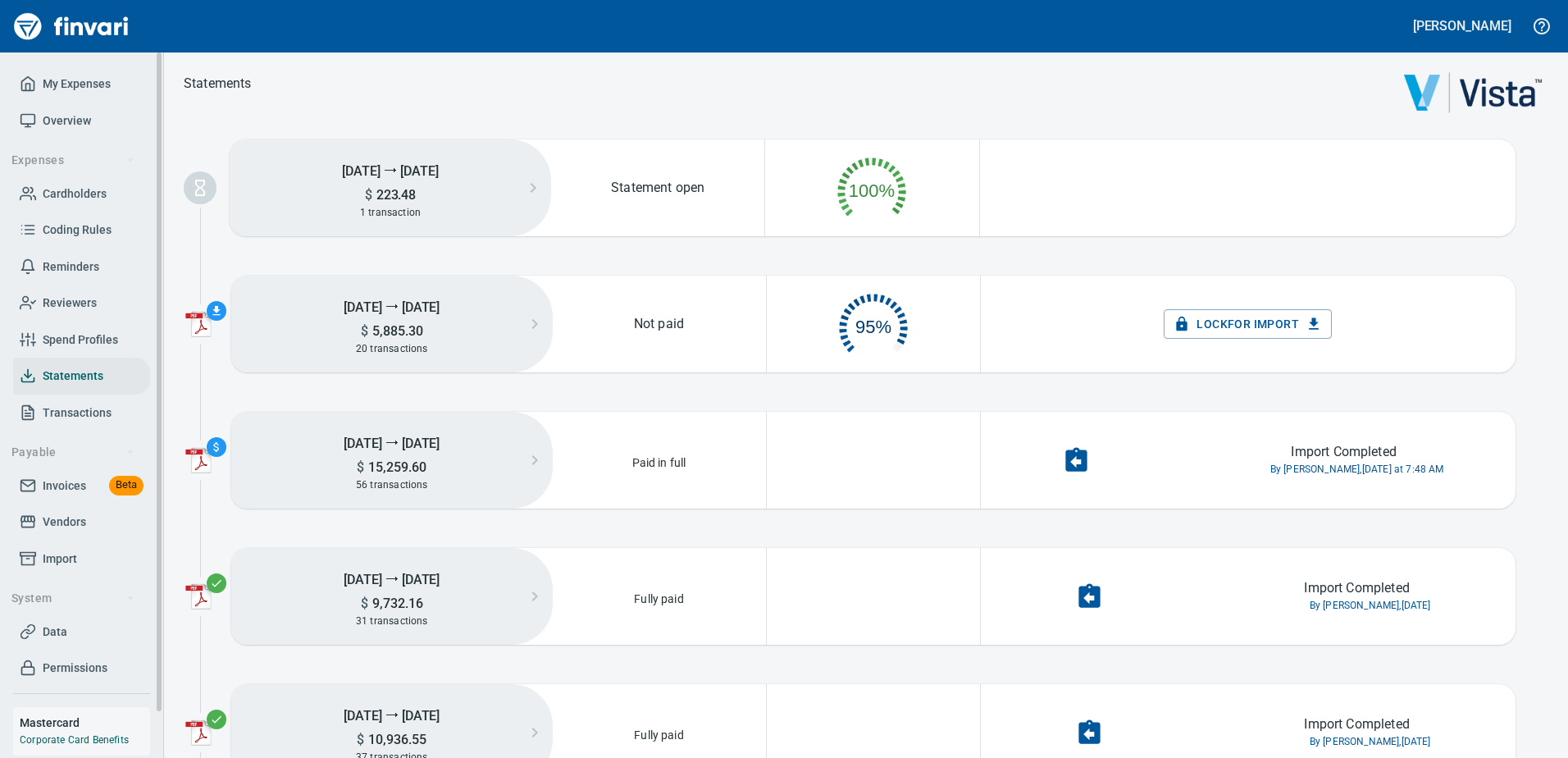
scroll to position [83, 199]
click at [88, 181] on link "Cardholders" at bounding box center [81, 194] width 137 height 37
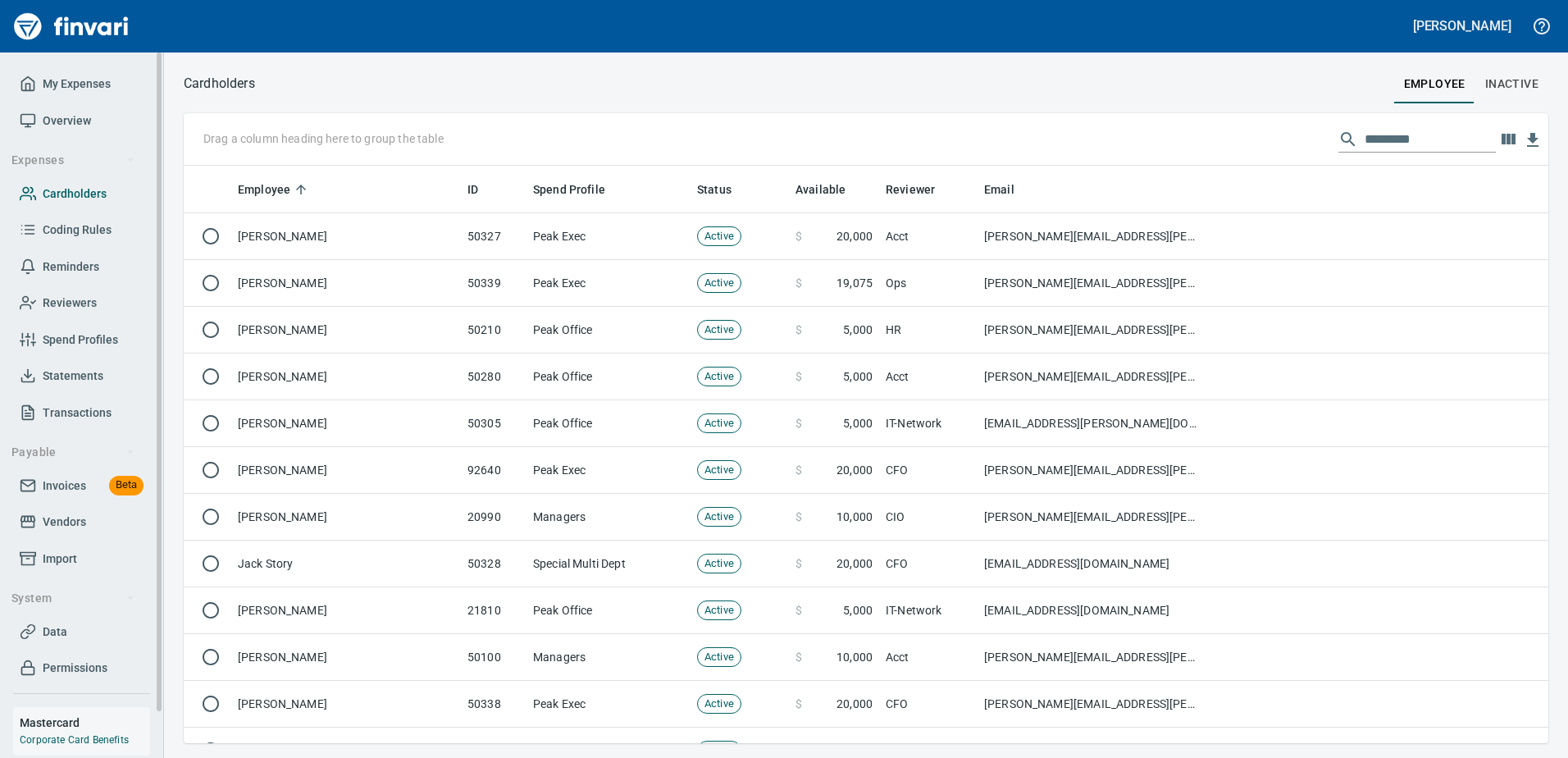
scroll to position [565, 1340]
